Goal: Task Accomplishment & Management: Manage account settings

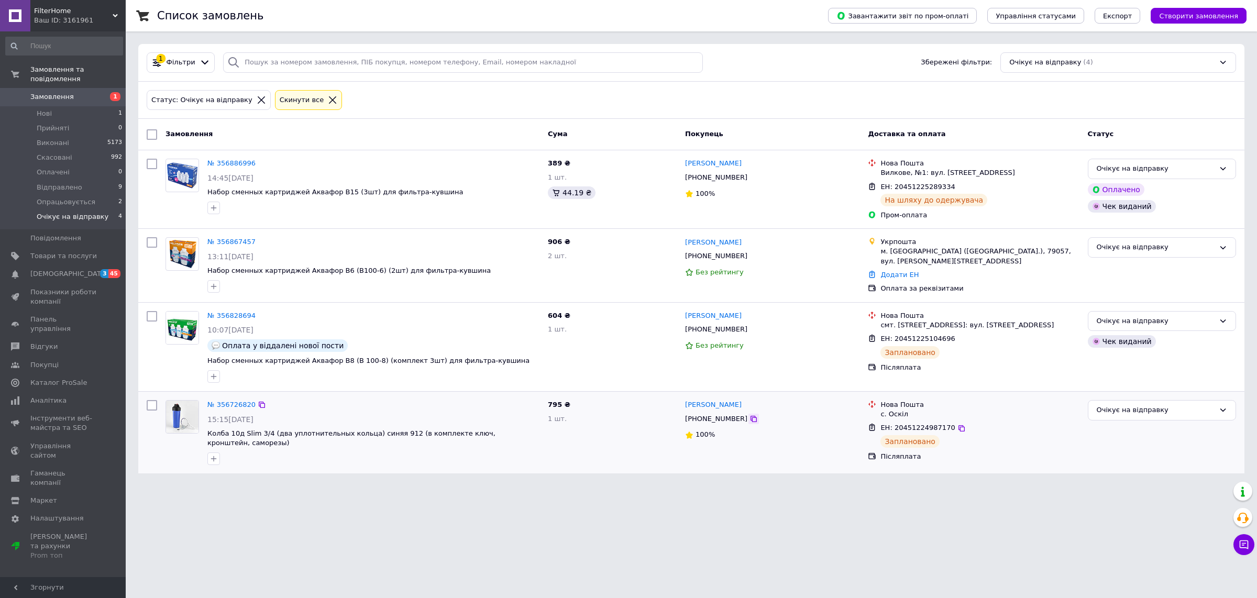
click at [750, 418] on icon at bounding box center [754, 419] width 8 height 8
click at [958, 424] on icon at bounding box center [962, 428] width 8 height 8
click at [225, 404] on link "№ 356726820" at bounding box center [231, 405] width 48 height 8
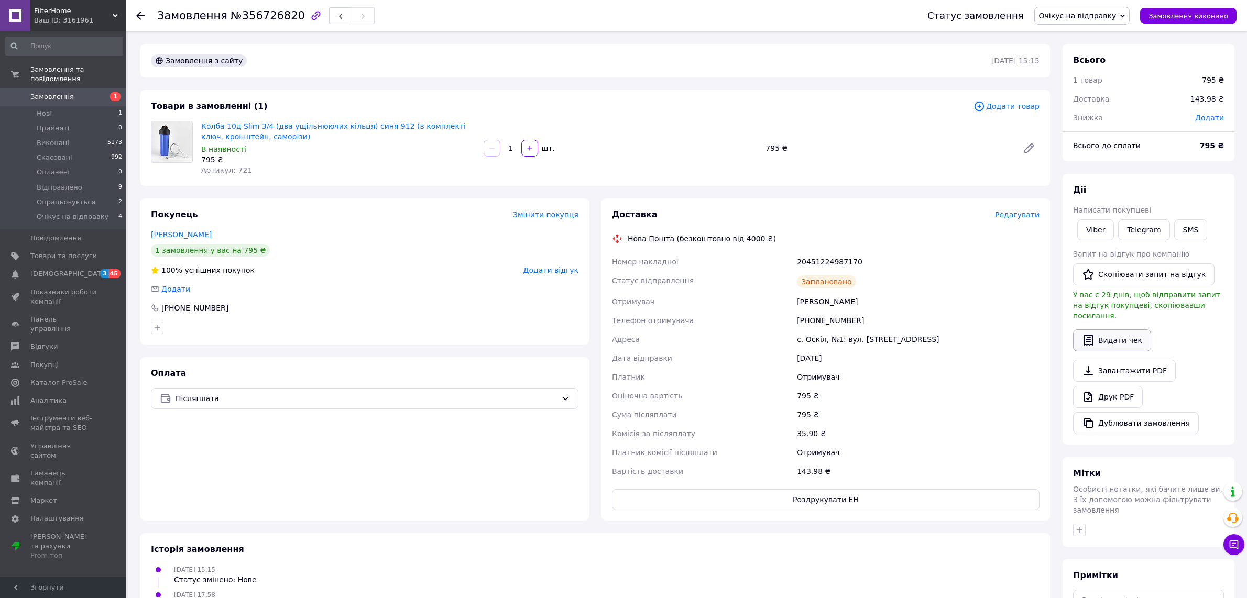
click at [1103, 330] on button "Видати чек" at bounding box center [1112, 341] width 78 height 22
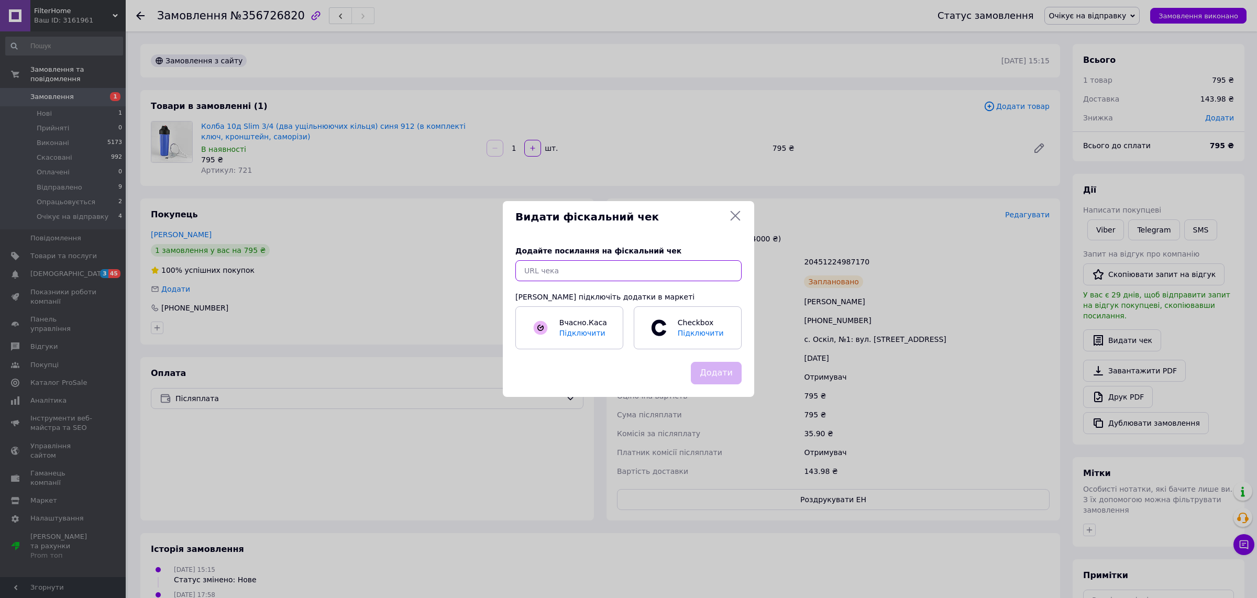
click at [712, 270] on input "text" at bounding box center [628, 270] width 226 height 21
paste input "[URL][DOMAIN_NAME]"
type input "[URL][DOMAIN_NAME]"
click at [726, 370] on button "Додати" at bounding box center [716, 373] width 51 height 23
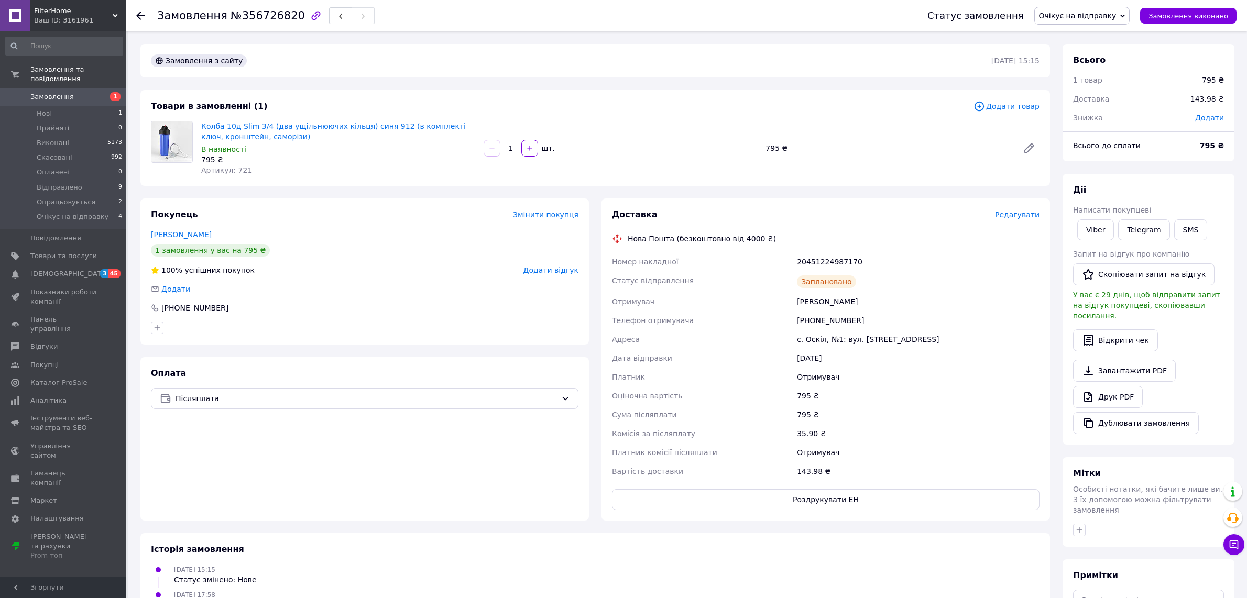
click at [1096, 14] on span "Очікує на відправку" at bounding box center [1078, 16] width 78 height 8
click at [1095, 98] on li "Відправлено" at bounding box center [1082, 100] width 95 height 16
click at [1095, 98] on span "Доставка" at bounding box center [1091, 99] width 36 height 8
click at [69, 197] on span "Опрацьовується" at bounding box center [66, 201] width 59 height 9
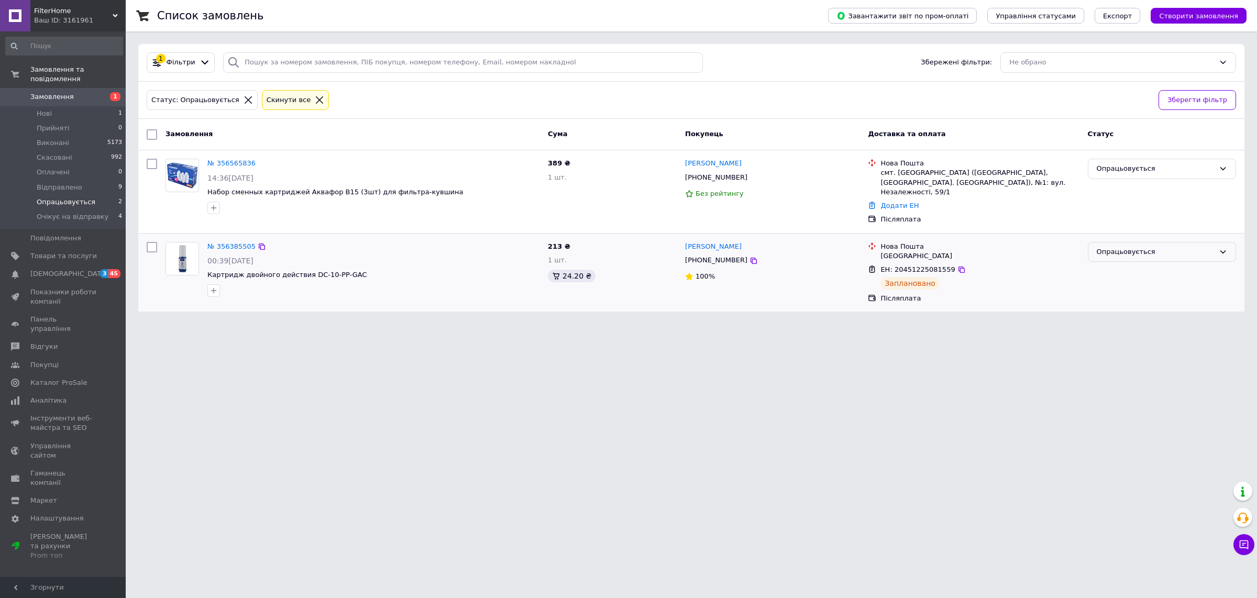
click at [1108, 247] on div "Опрацьовується" at bounding box center [1156, 252] width 118 height 11
click at [1105, 303] on li "Скасовано" at bounding box center [1162, 311] width 147 height 19
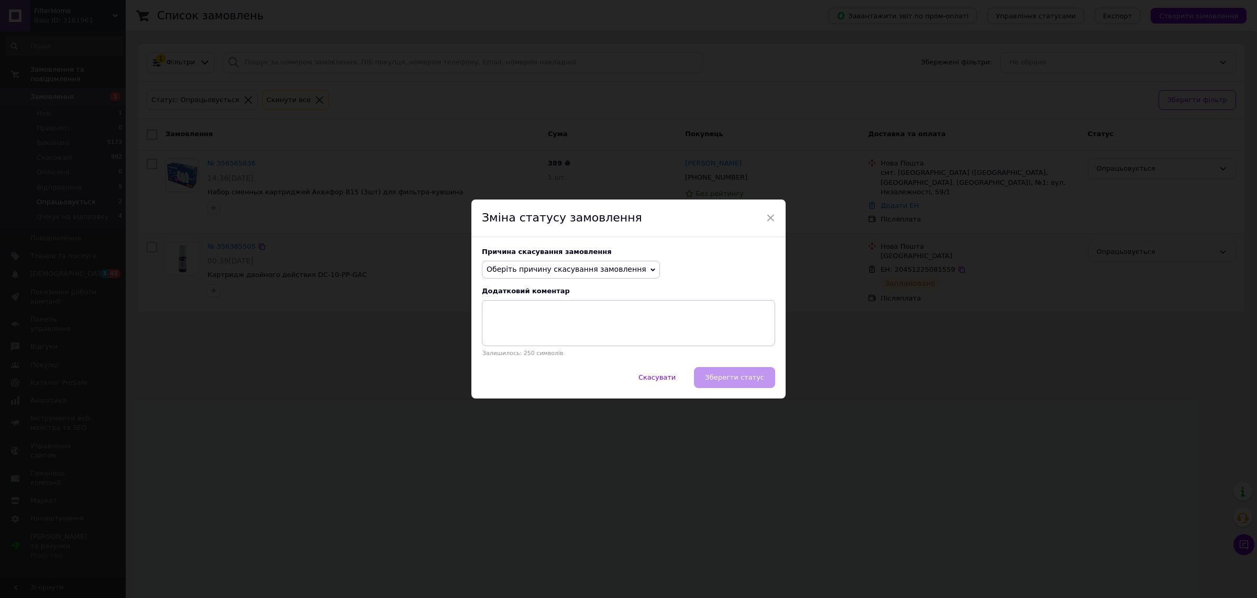
click at [561, 278] on span "Оберіть причину скасування замовлення" at bounding box center [571, 270] width 178 height 18
click at [519, 338] on li "На прохання покупця" at bounding box center [570, 334] width 177 height 15
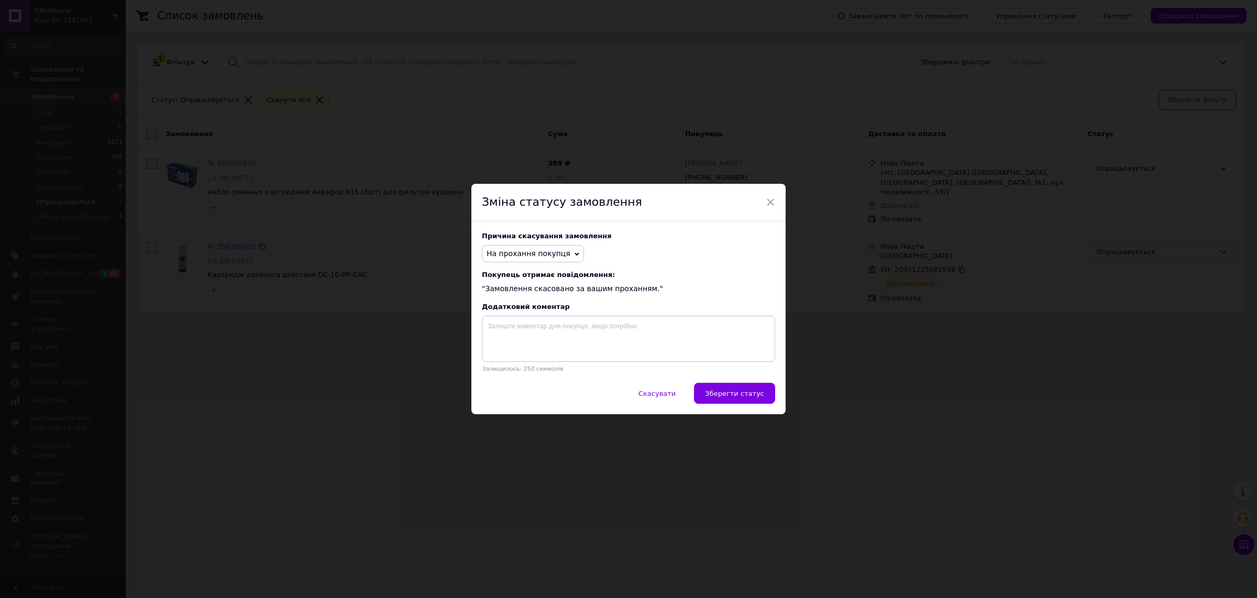
click at [737, 404] on div "Скасувати   Зберегти статус" at bounding box center [628, 398] width 314 height 31
click at [734, 396] on span "Зберегти статус" at bounding box center [734, 394] width 59 height 8
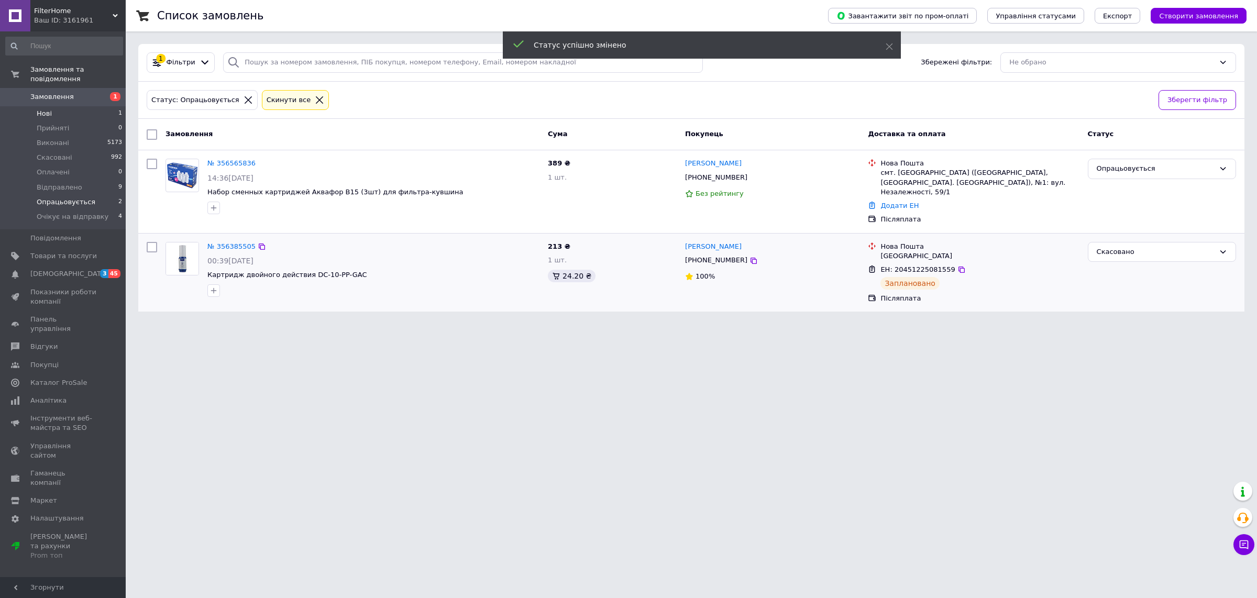
click at [67, 110] on li "Нові 1" at bounding box center [64, 113] width 128 height 15
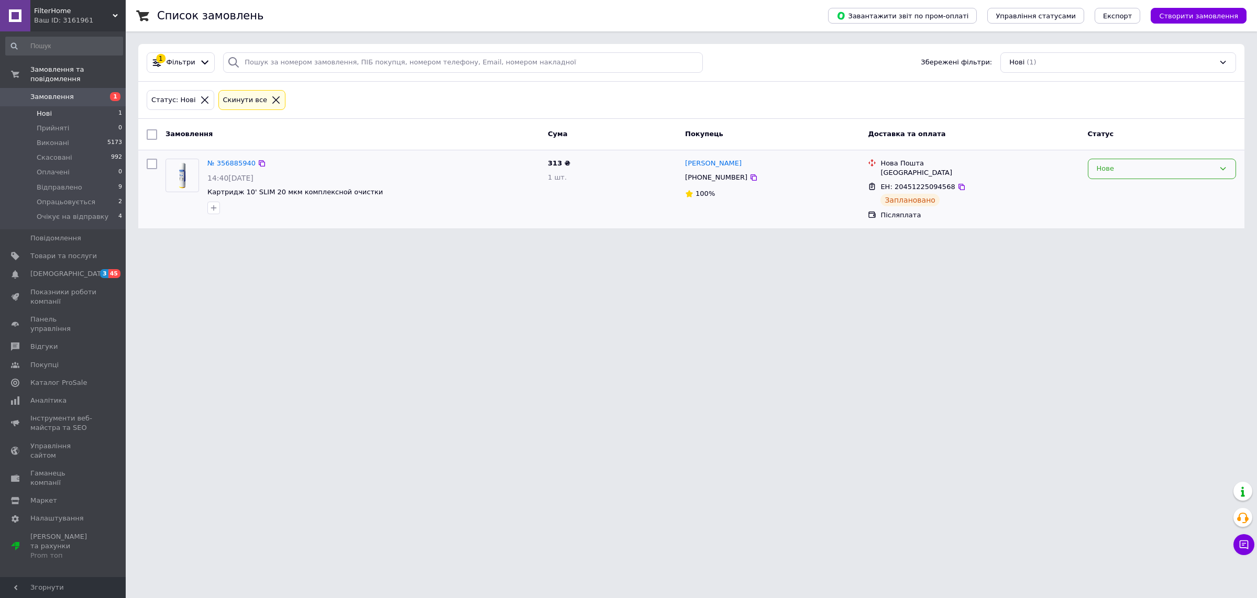
click at [1119, 169] on div "Нове" at bounding box center [1156, 168] width 118 height 11
click at [1108, 227] on li "Скасовано" at bounding box center [1162, 228] width 147 height 19
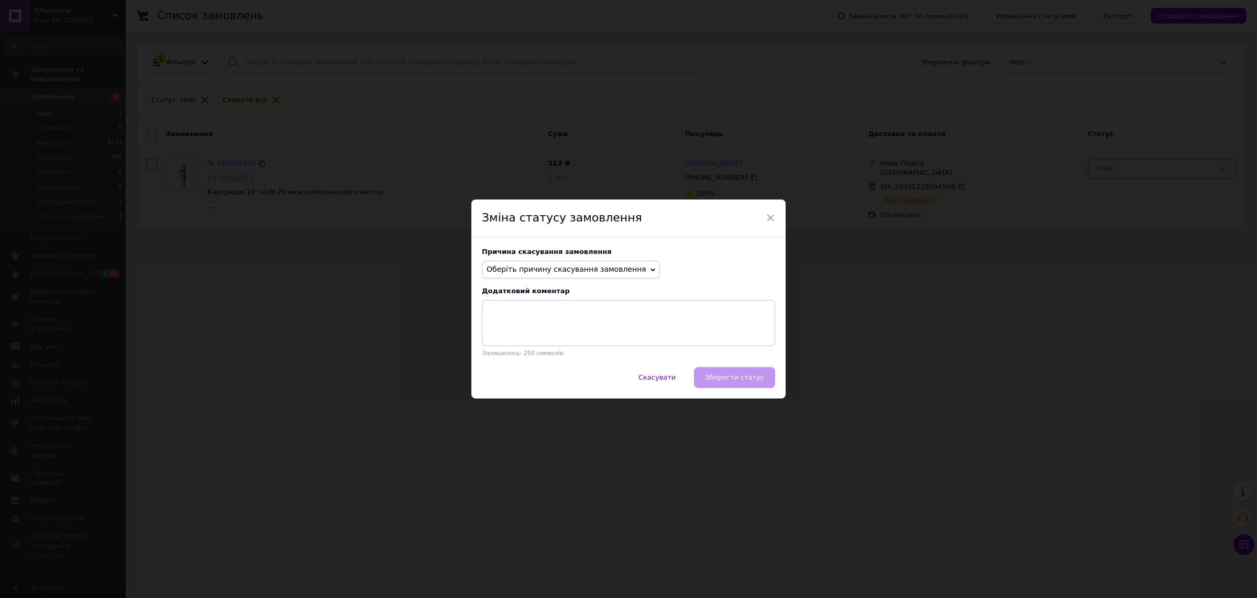
click at [747, 383] on div "Скасувати   Зберегти статус" at bounding box center [628, 382] width 314 height 31
click at [617, 266] on span "Оберіть причину скасування замовлення" at bounding box center [567, 269] width 160 height 8
click at [518, 331] on li "На прохання покупця" at bounding box center [570, 334] width 177 height 15
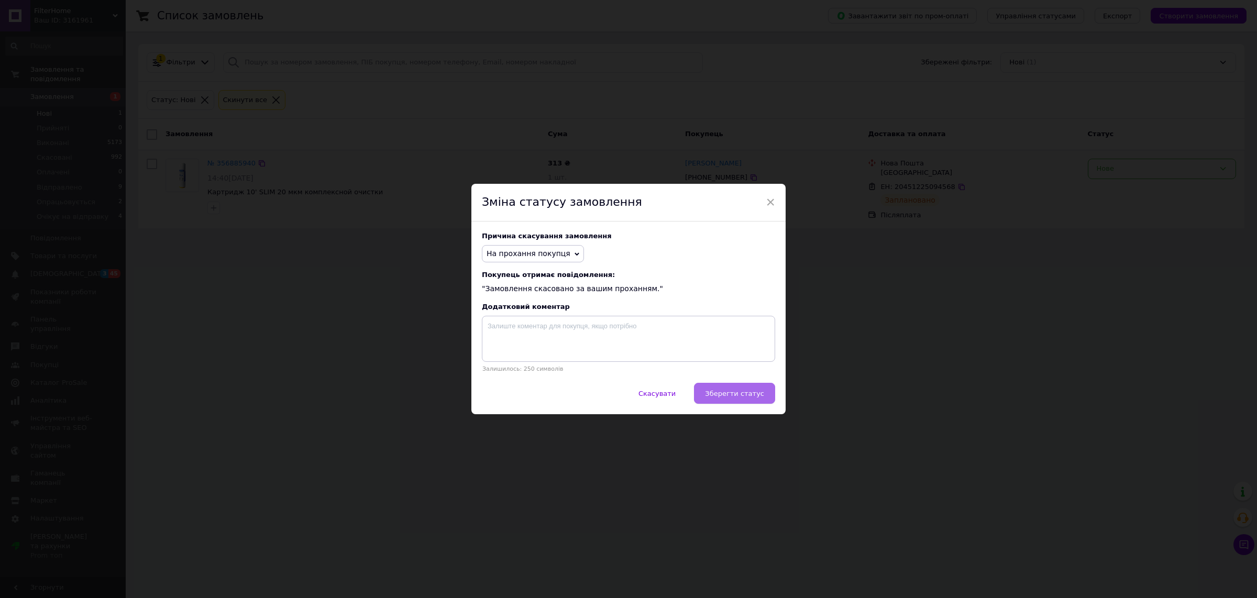
click at [739, 397] on span "Зберегти статус" at bounding box center [734, 394] width 59 height 8
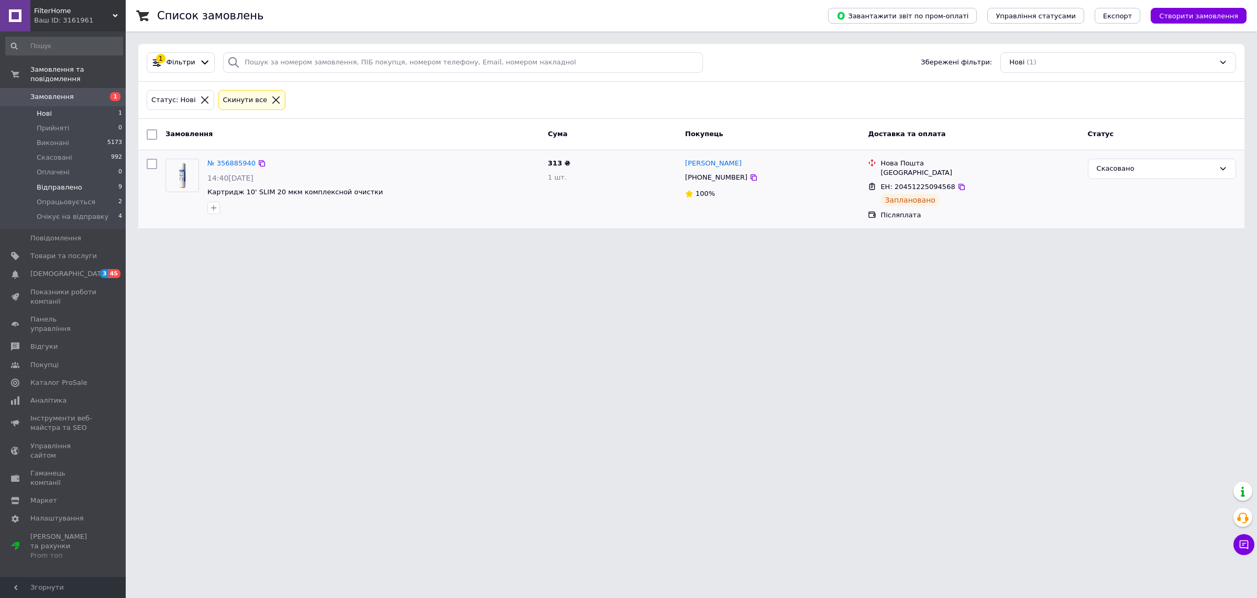
click at [59, 183] on span "Відправлено" at bounding box center [60, 187] width 46 height 9
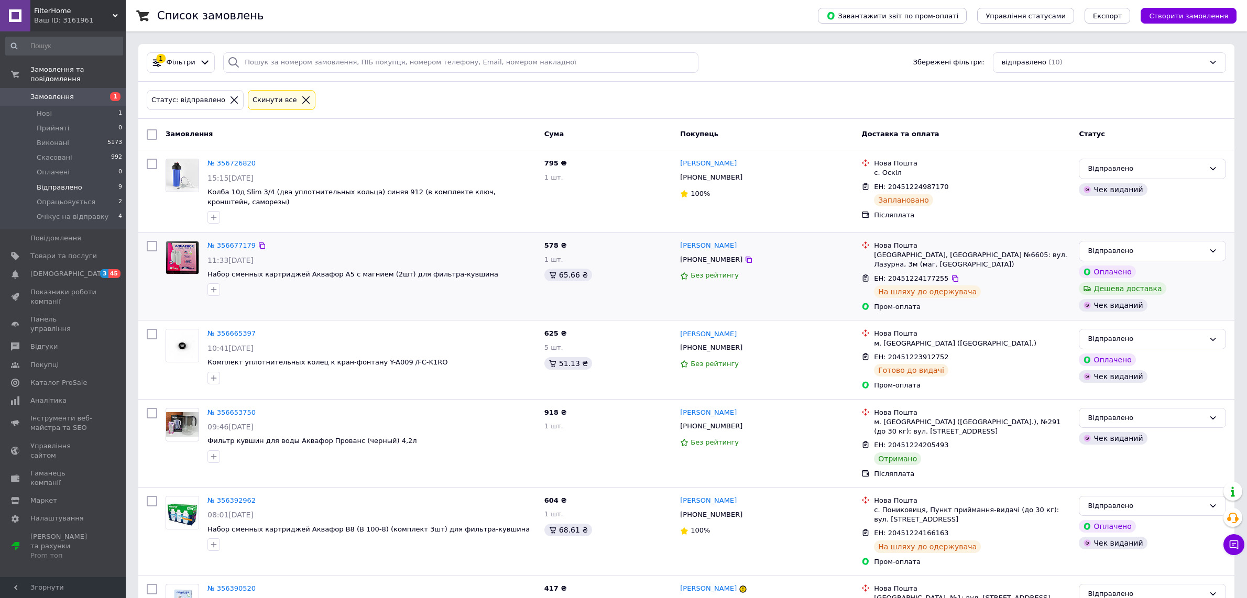
click at [1232, 311] on div "№ 356677179 11:33[DATE] Набор сменных картриджей Аквафор А5 с магнием (2шт) для…" at bounding box center [686, 276] width 1096 height 87
click at [1154, 413] on div "Відправлено" at bounding box center [1146, 418] width 117 height 11
click at [1109, 458] on li "Виконано" at bounding box center [1152, 458] width 146 height 19
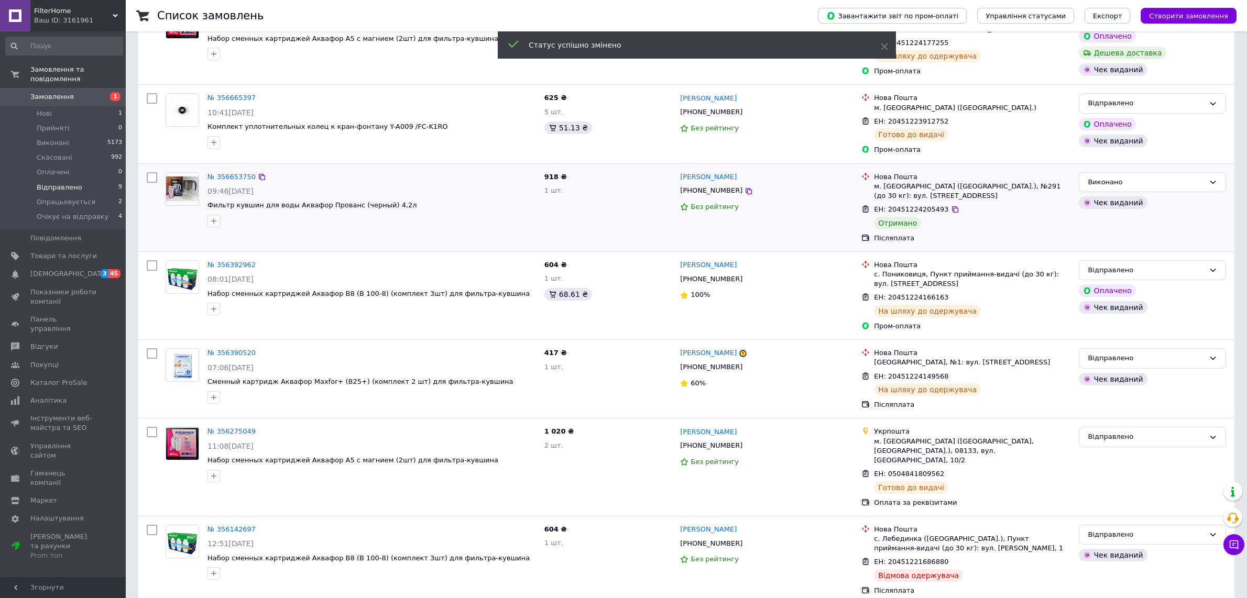
scroll to position [400, 0]
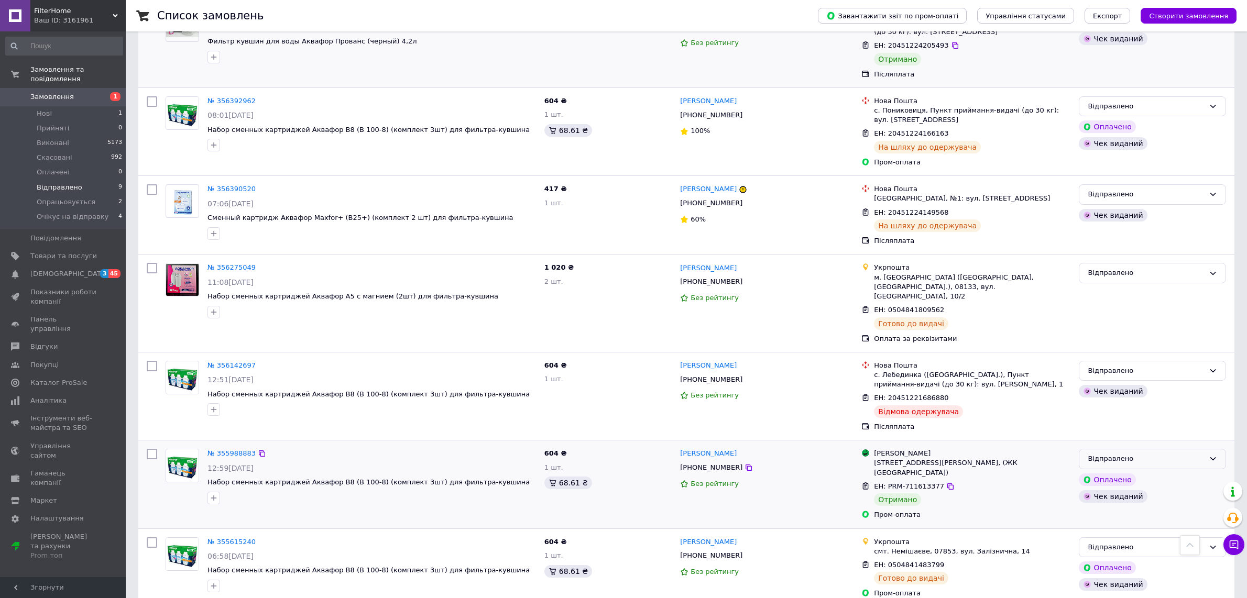
click at [1138, 454] on div "Відправлено" at bounding box center [1146, 459] width 117 height 11
click at [1108, 490] on li "Виконано" at bounding box center [1152, 499] width 146 height 19
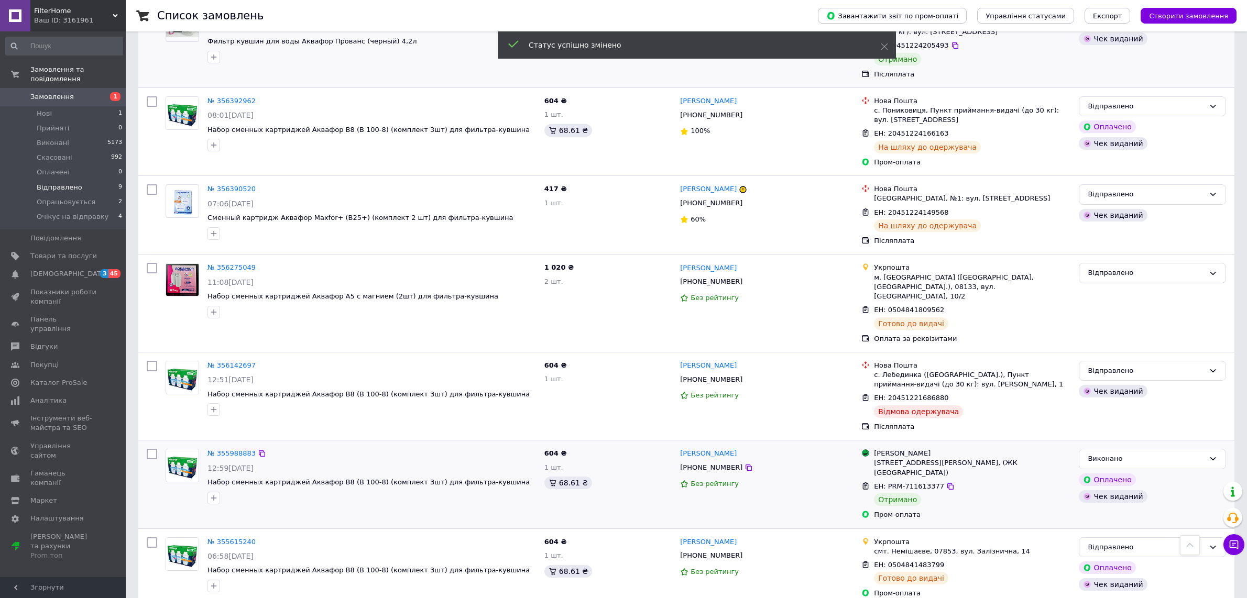
click at [1237, 381] on div "Список замовлень Завантажити звіт по пром-оплаті Управління статусами Експорт С…" at bounding box center [686, 109] width 1121 height 1019
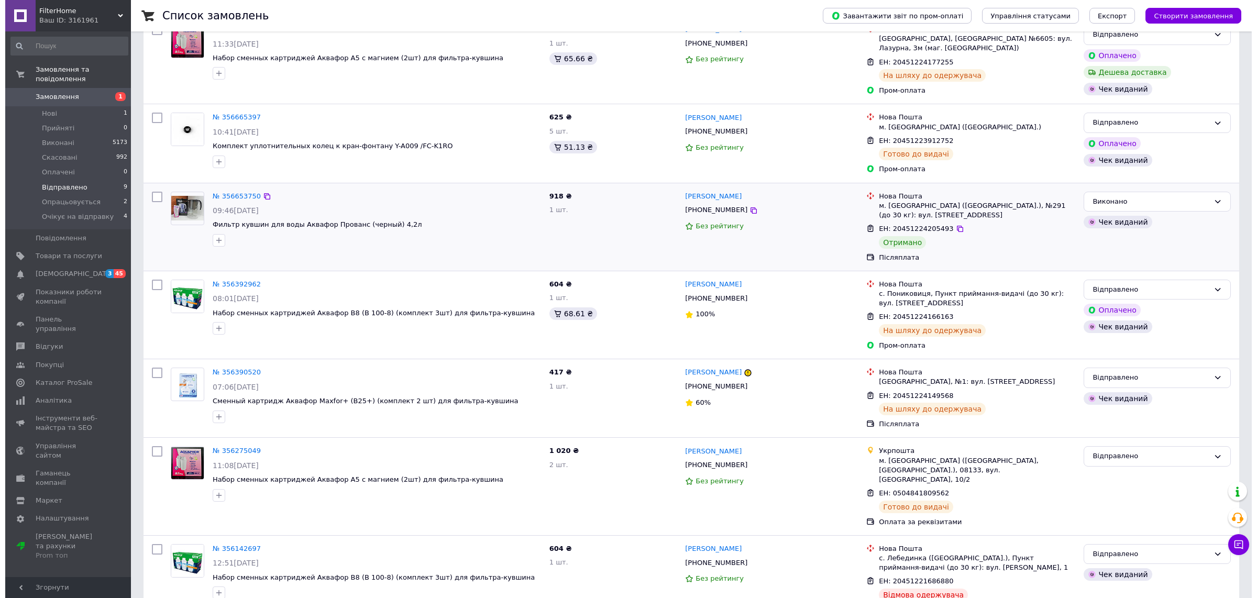
scroll to position [0, 0]
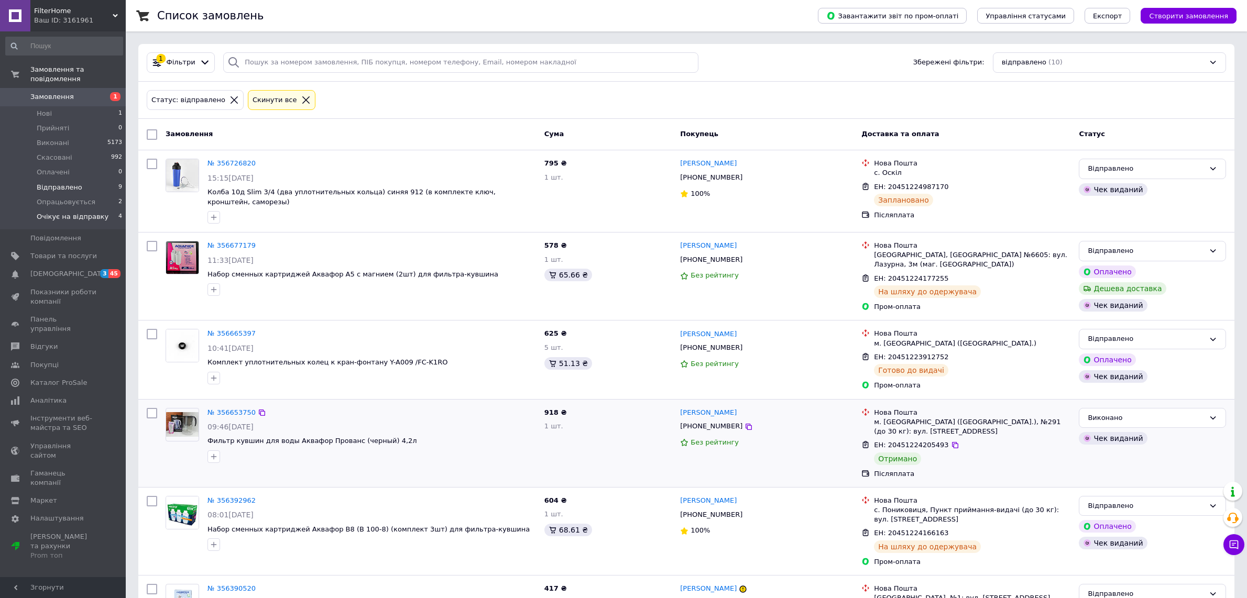
click at [79, 212] on span "Очікує на відправку" at bounding box center [73, 216] width 72 height 9
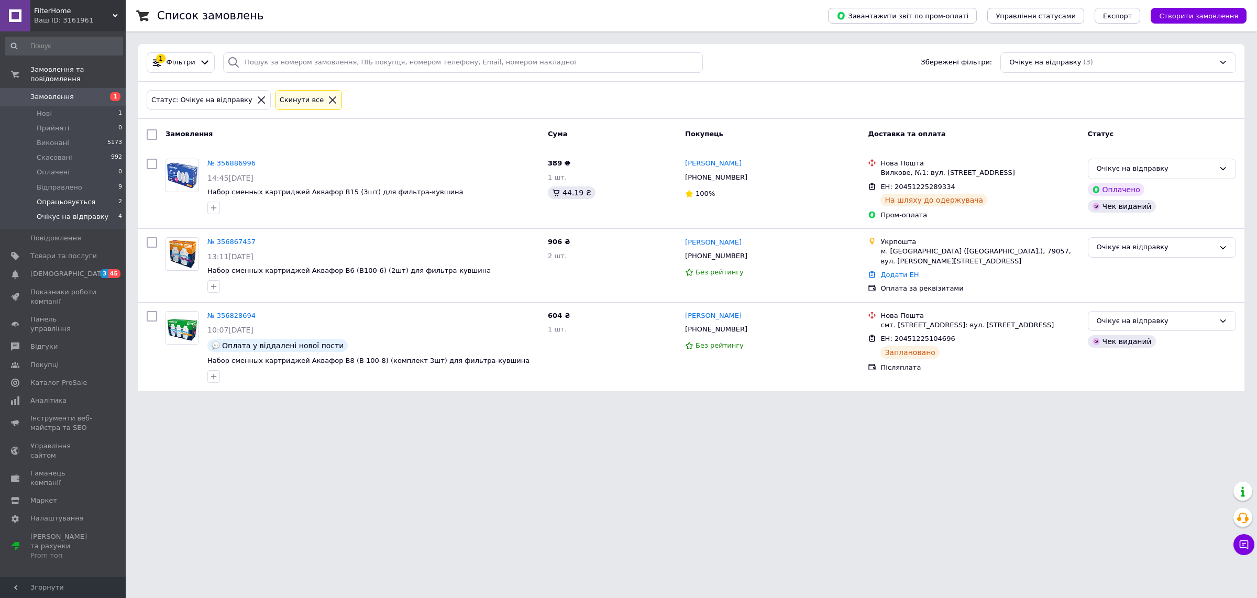
click at [90, 195] on li "Опрацьовується 2" at bounding box center [64, 202] width 128 height 15
